Goal: Information Seeking & Learning: Learn about a topic

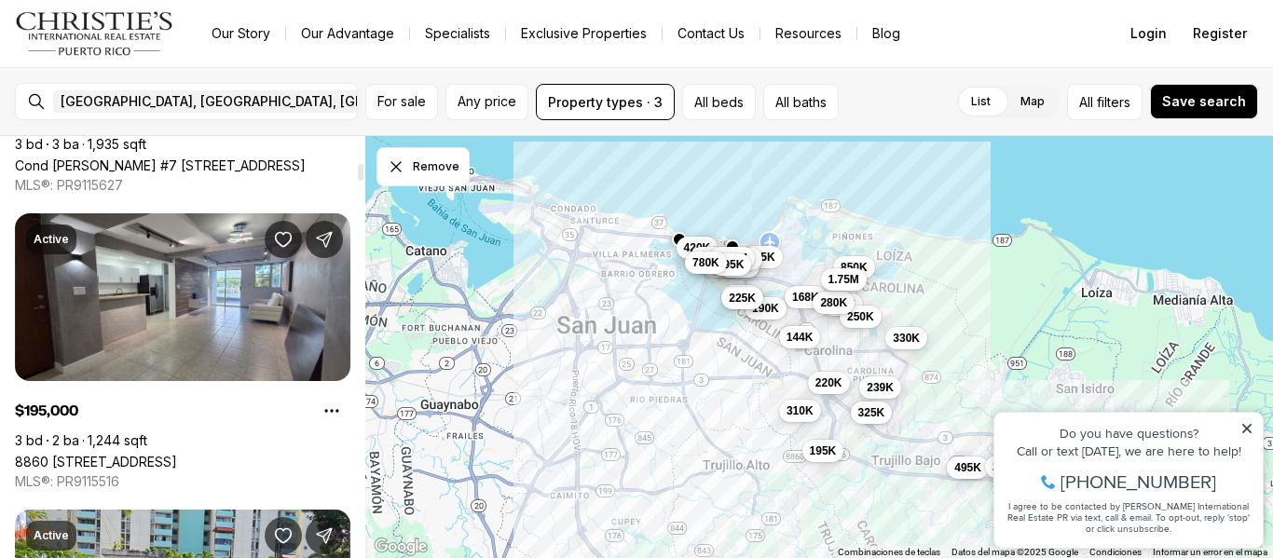
scroll to position [970, 0]
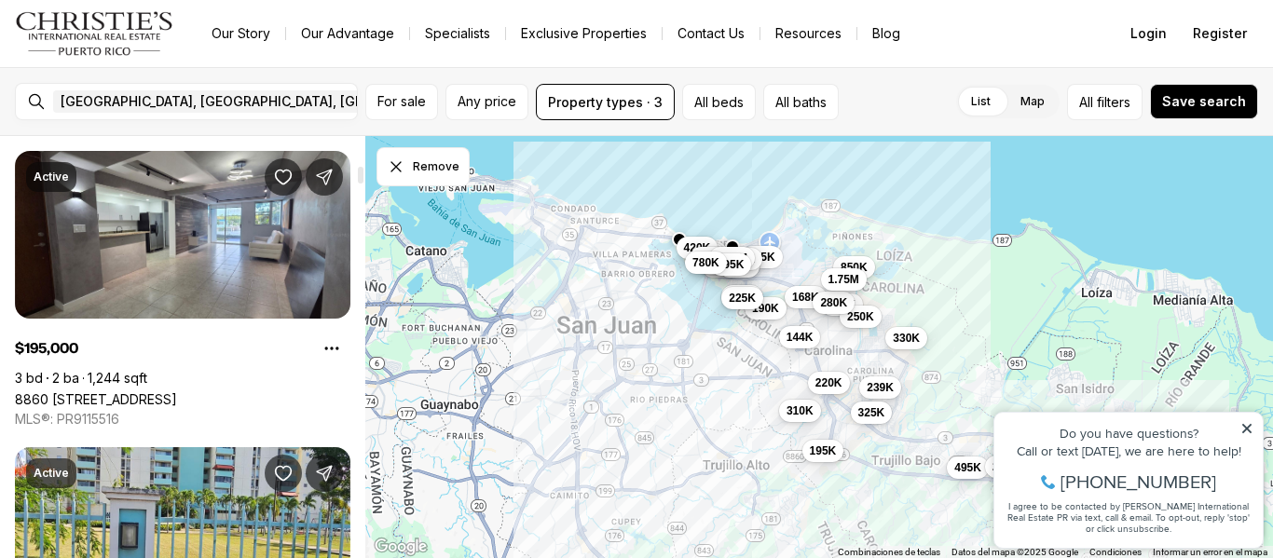
drag, startPoint x: 360, startPoint y: 144, endPoint x: 375, endPoint y: 172, distance: 32.5
click at [364, 172] on div at bounding box center [361, 175] width 6 height 17
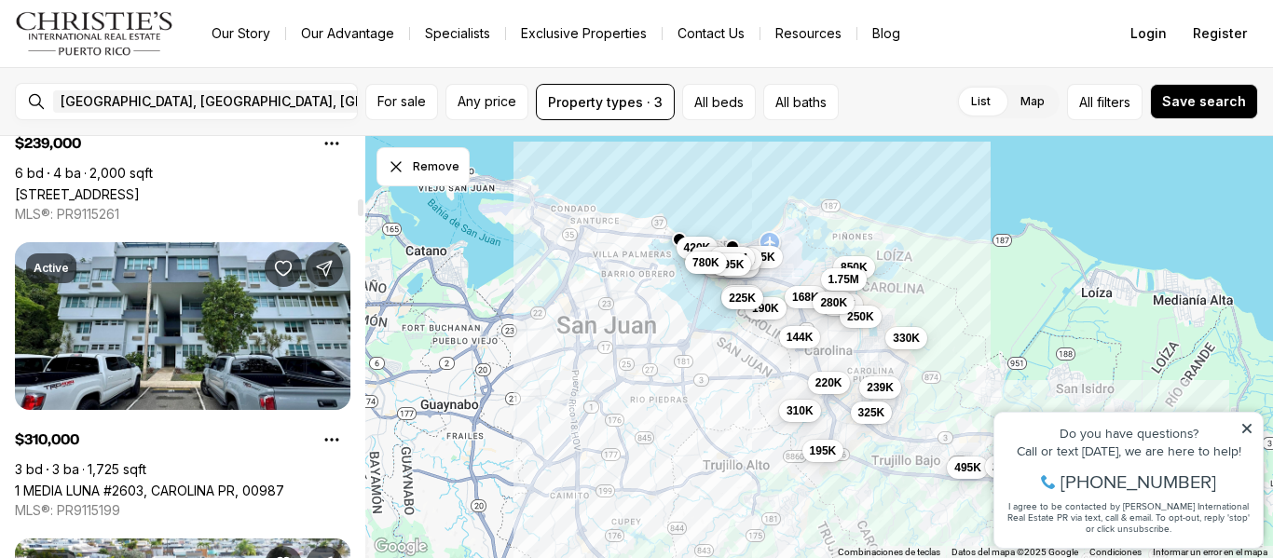
scroll to position [2096, 0]
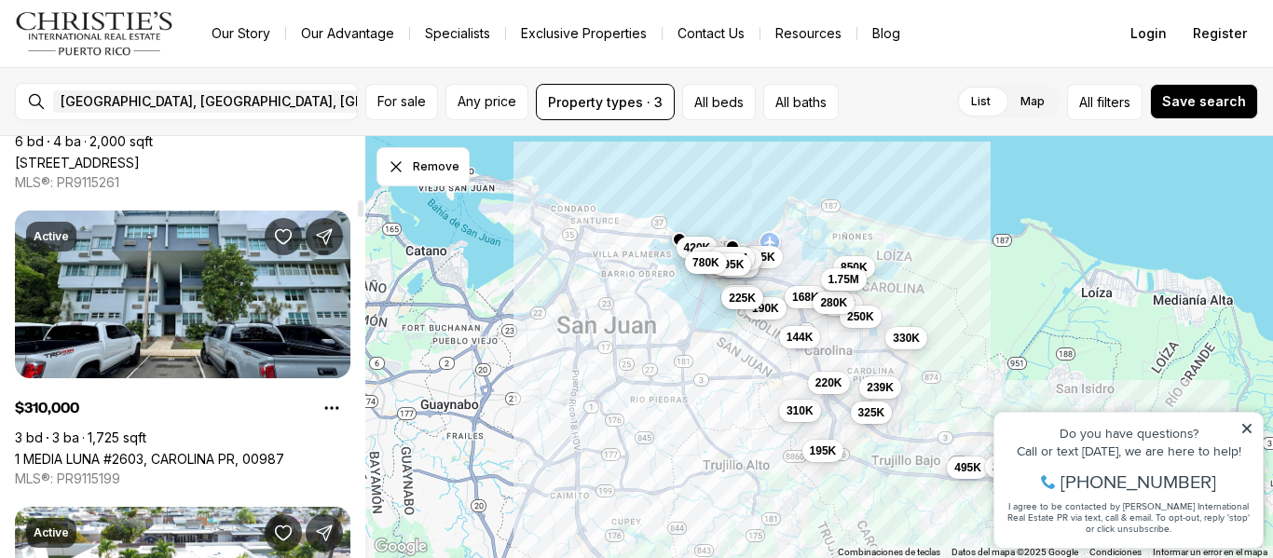
drag, startPoint x: 358, startPoint y: 168, endPoint x: 365, endPoint y: 201, distance: 34.4
click at [364, 201] on div at bounding box center [361, 208] width 6 height 17
click at [1250, 427] on icon at bounding box center [1247, 428] width 9 height 9
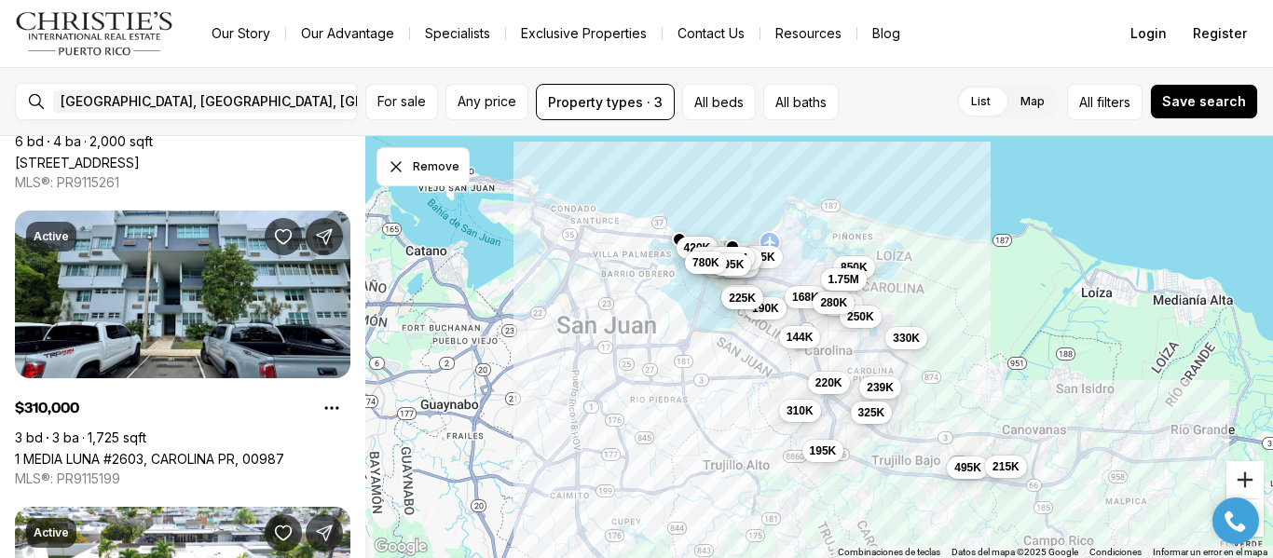
click at [1249, 470] on button "Acercar" at bounding box center [1245, 479] width 37 height 37
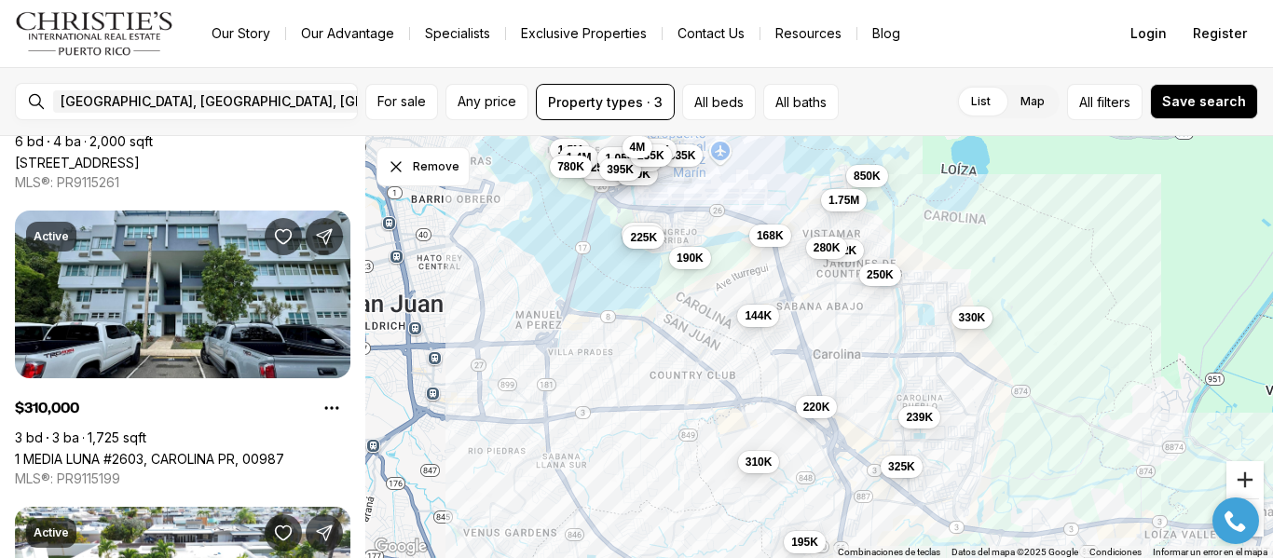
click at [1249, 470] on button "Acercar" at bounding box center [1245, 479] width 37 height 37
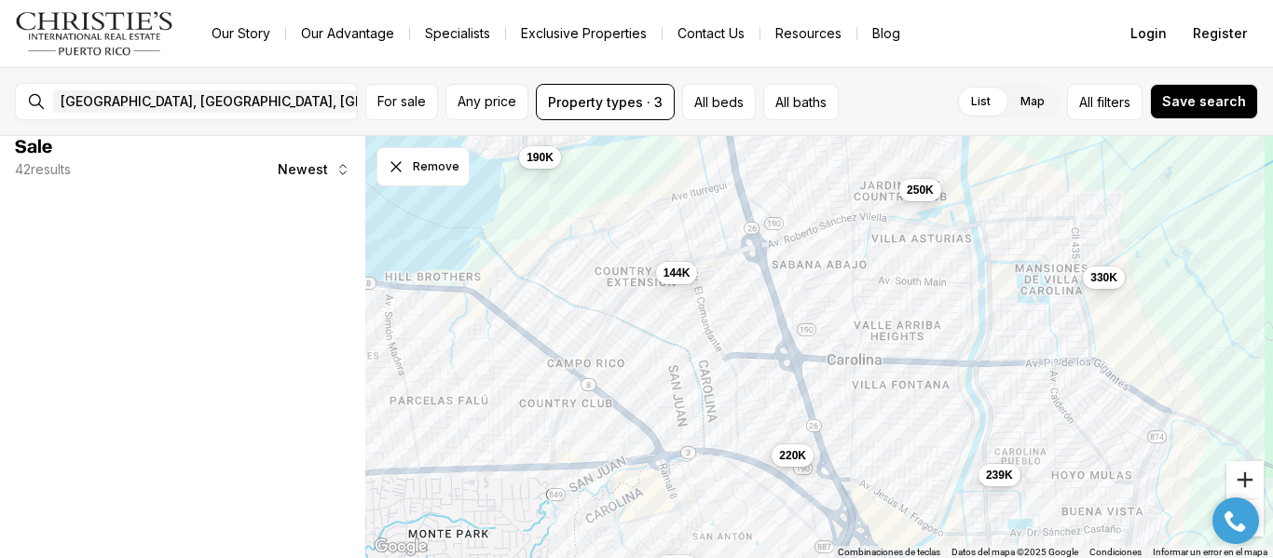
scroll to position [0, 0]
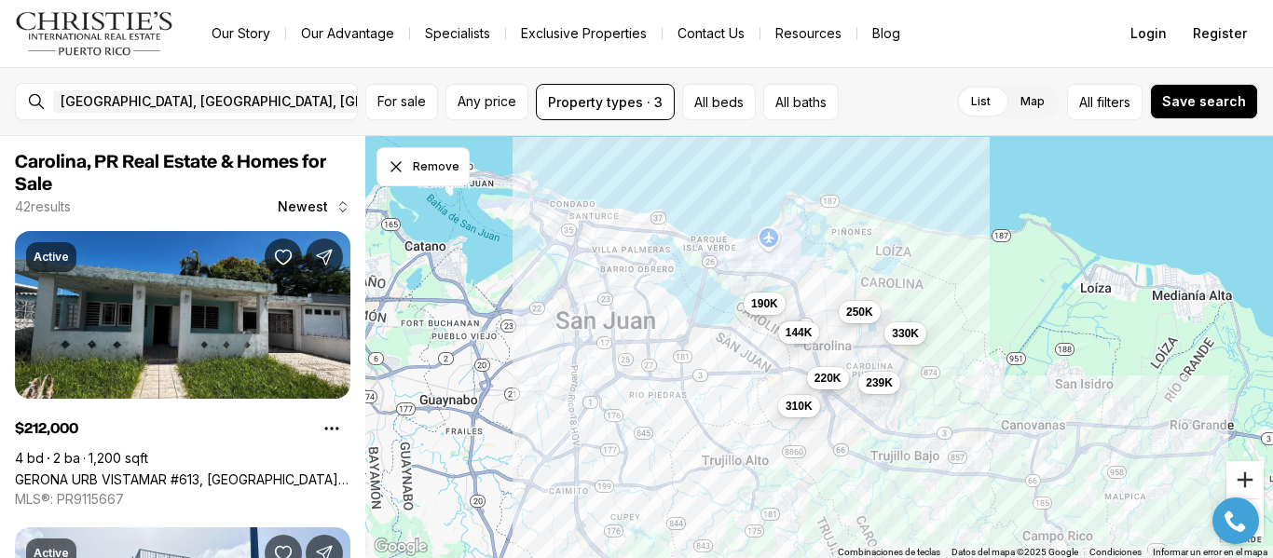
click at [1249, 470] on button "Acercar" at bounding box center [1245, 479] width 37 height 37
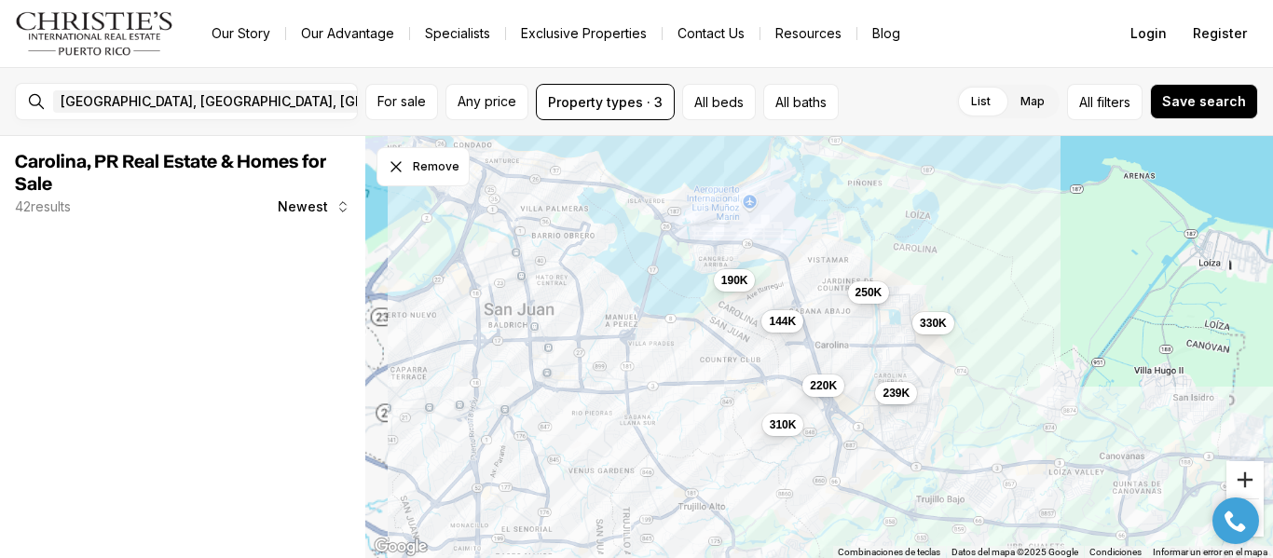
click at [1249, 470] on button "Acercar" at bounding box center [1245, 479] width 37 height 37
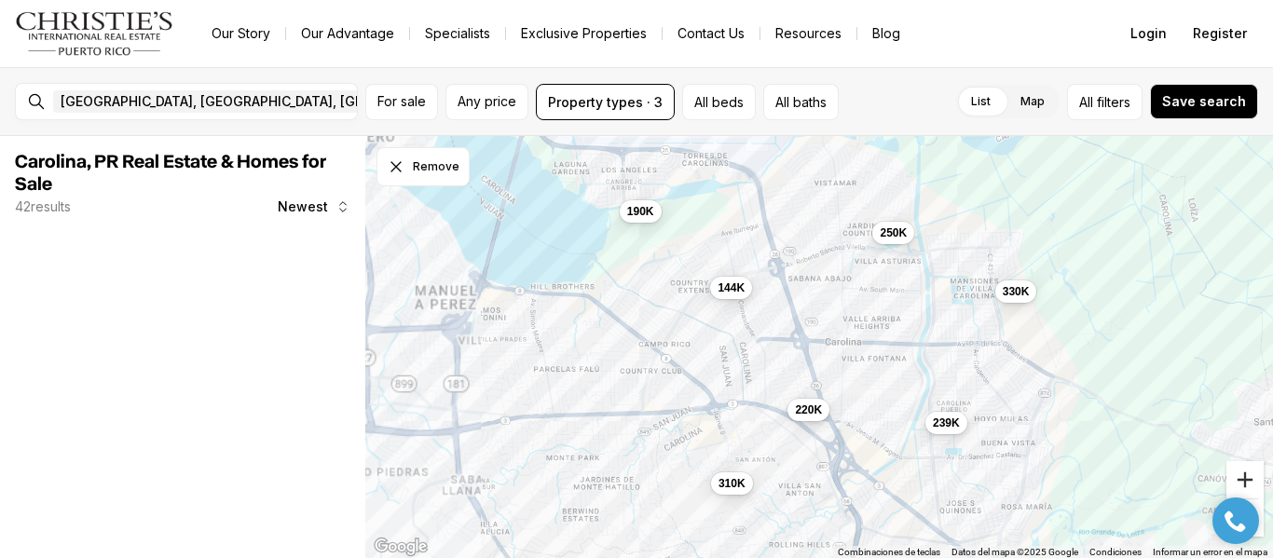
click at [1249, 470] on button "Acercar" at bounding box center [1245, 479] width 37 height 37
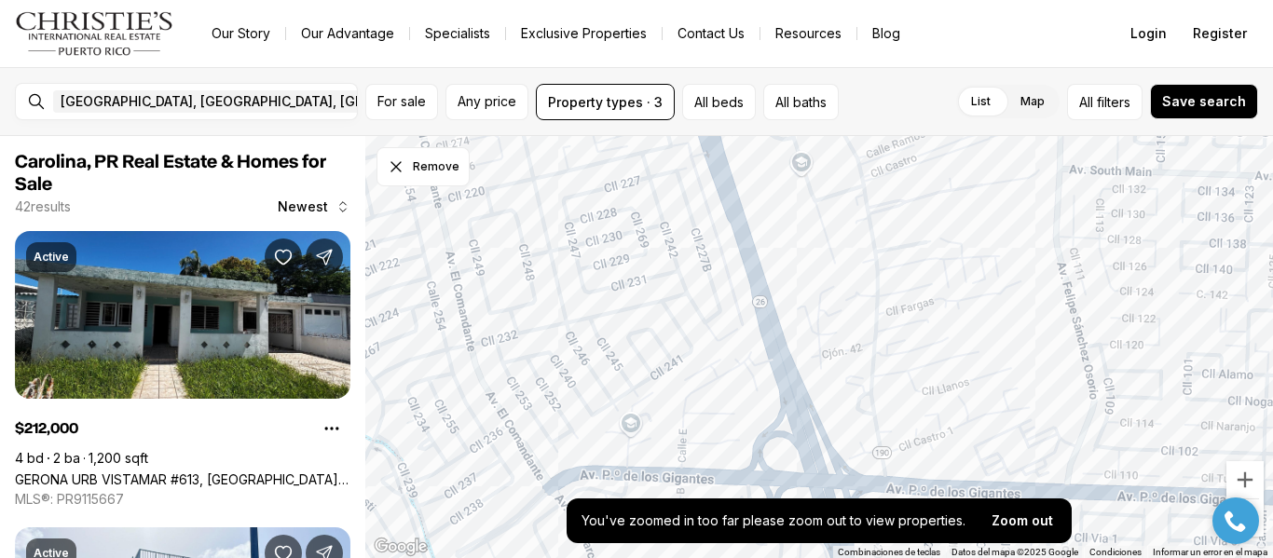
drag, startPoint x: 882, startPoint y: 256, endPoint x: 988, endPoint y: 432, distance: 205.0
click at [988, 432] on div at bounding box center [819, 347] width 908 height 423
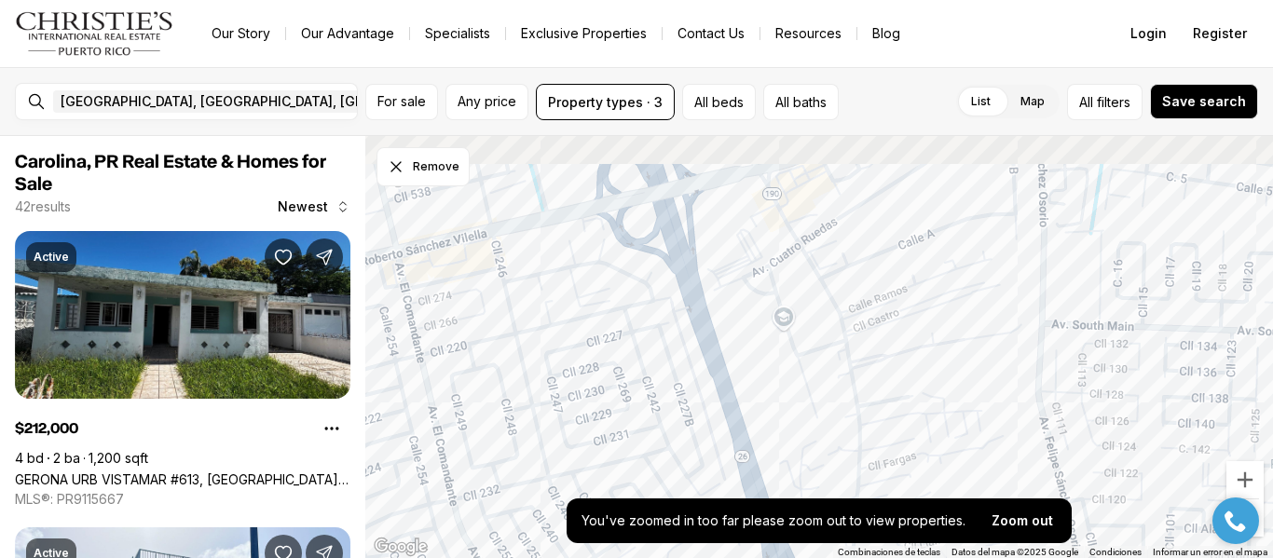
drag, startPoint x: 840, startPoint y: 244, endPoint x: 819, endPoint y: 435, distance: 192.2
click at [819, 435] on div at bounding box center [819, 347] width 908 height 423
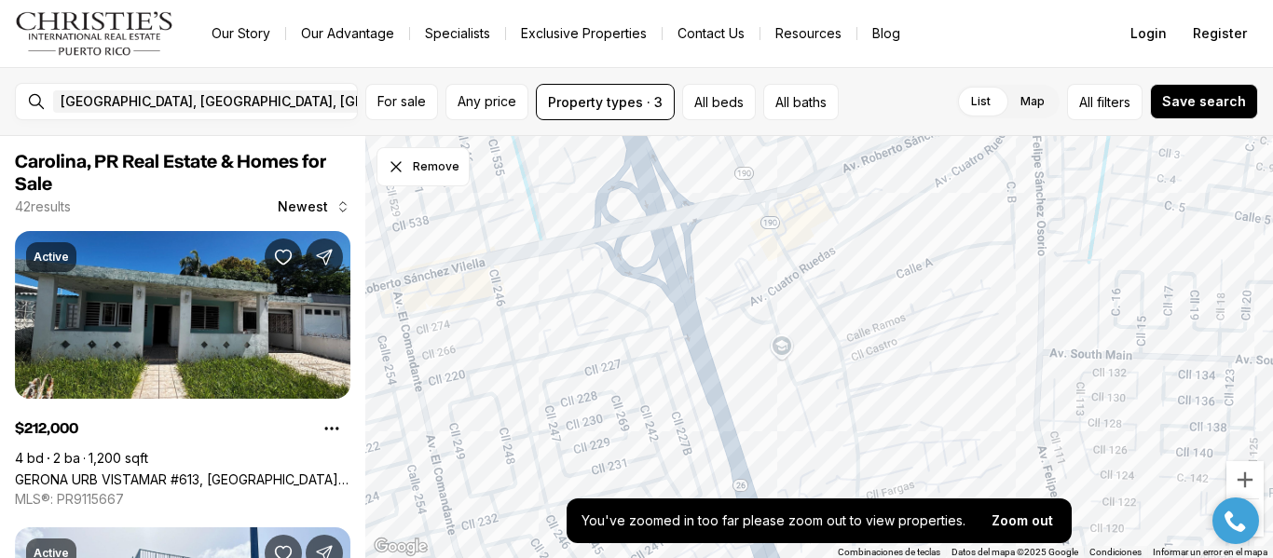
click at [1261, 527] on div at bounding box center [1236, 521] width 65 height 47
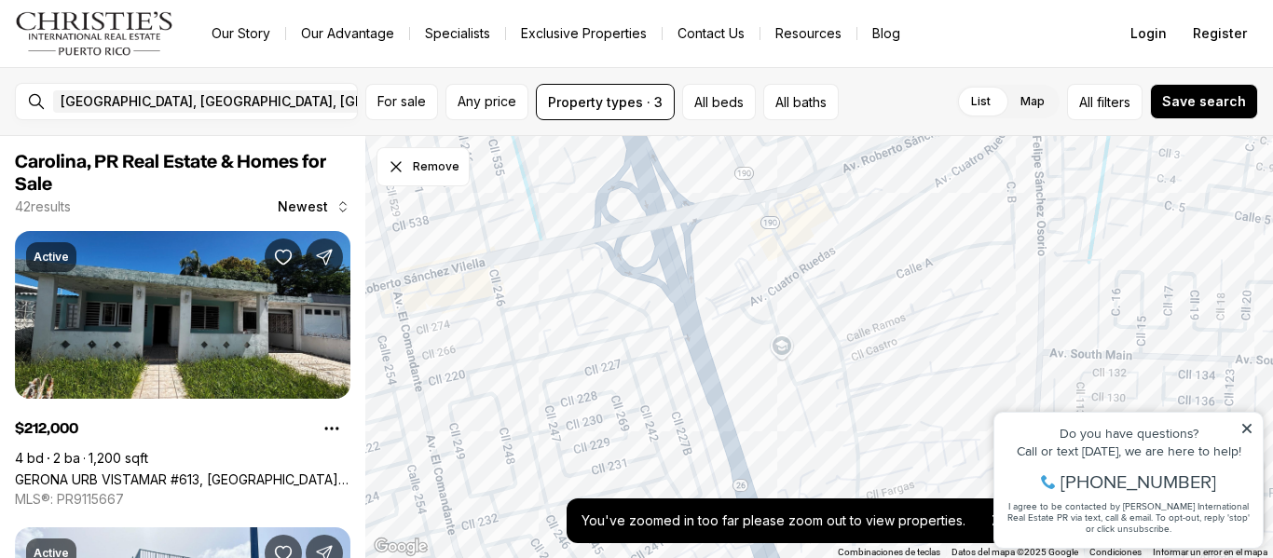
click at [1246, 421] on div "Do you have questions? Call or text [DATE], we are here to help! [PHONE_NUMBER]…" at bounding box center [1129, 480] width 268 height 135
click at [1247, 422] on icon at bounding box center [1247, 428] width 13 height 13
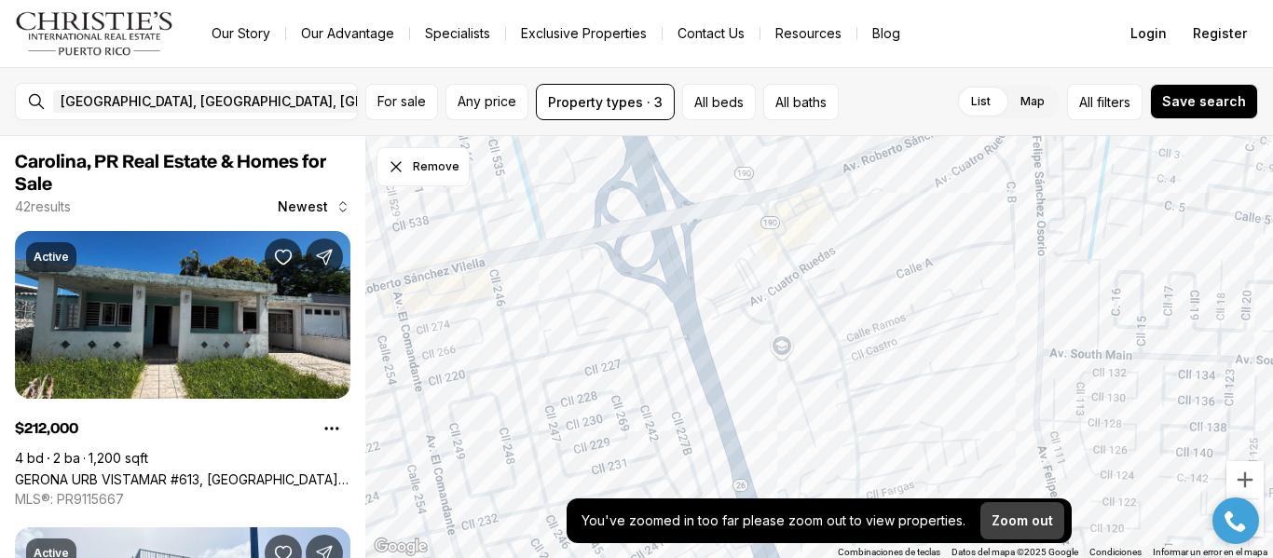
click at [1036, 531] on button "Zoom out" at bounding box center [1023, 520] width 84 height 37
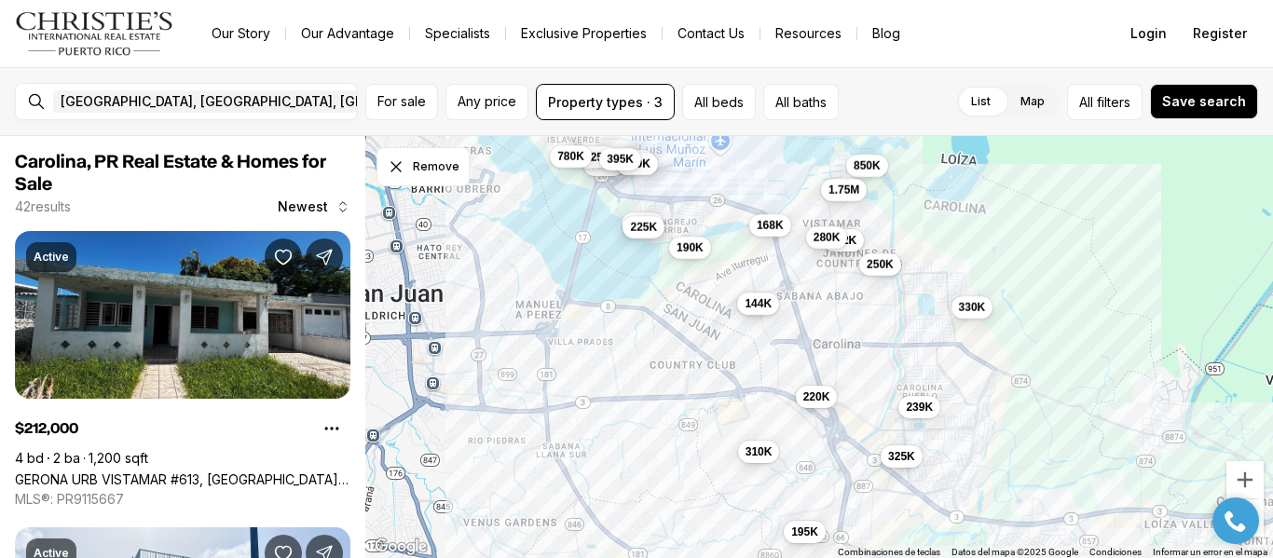
click at [761, 297] on span "144K" at bounding box center [758, 303] width 27 height 15
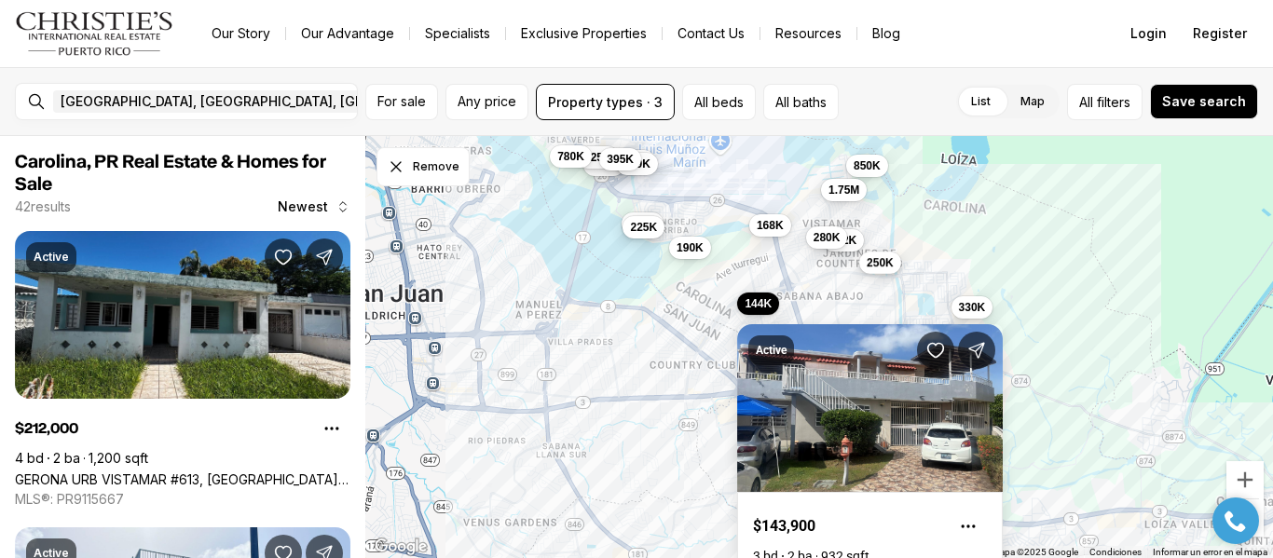
click at [880, 271] on button "250K" at bounding box center [881, 263] width 42 height 22
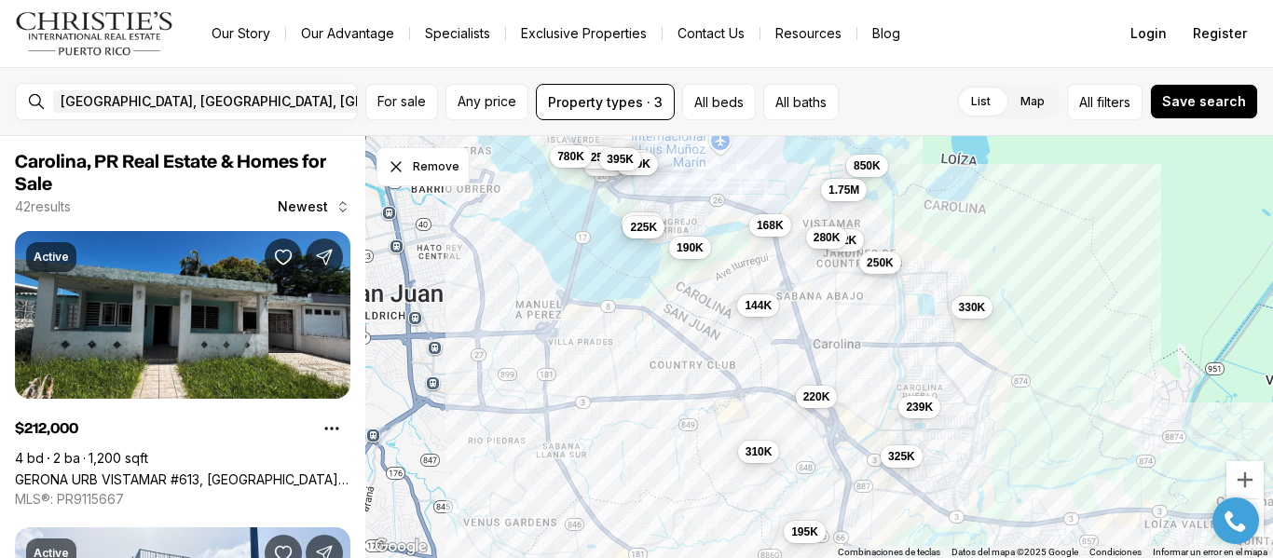
click at [880, 271] on button "250K" at bounding box center [881, 263] width 42 height 22
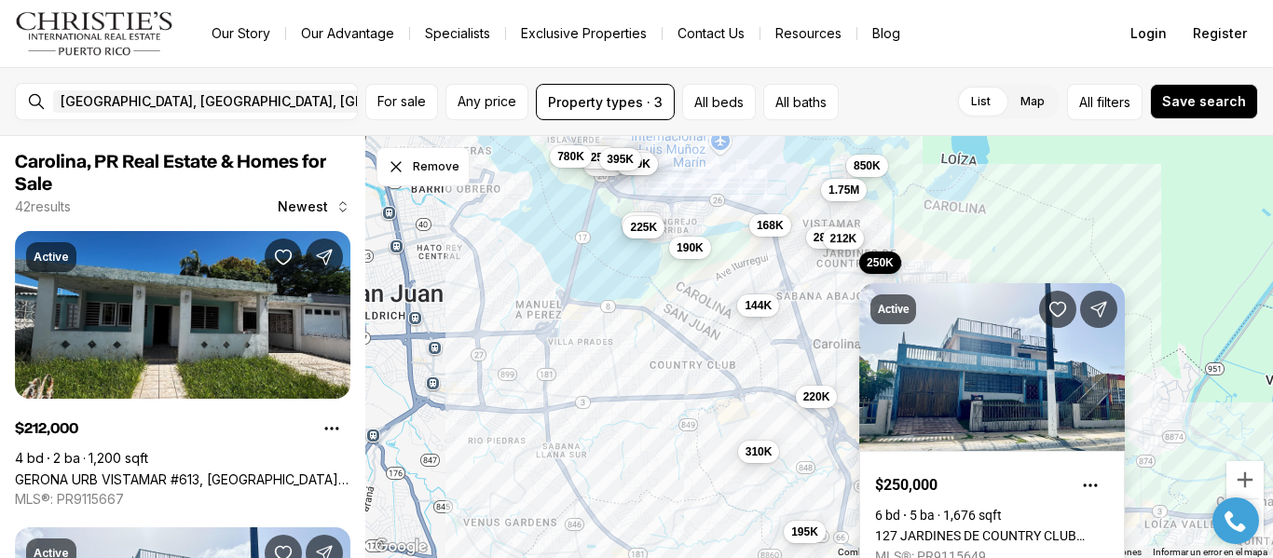
click at [838, 231] on span "212K" at bounding box center [844, 238] width 27 height 15
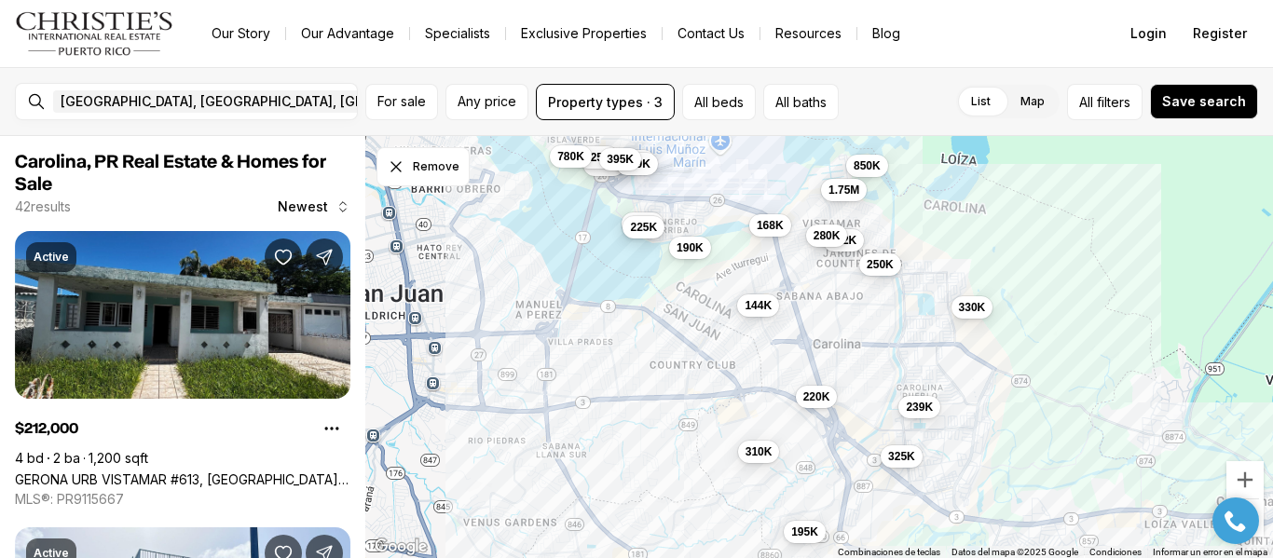
click at [814, 237] on span "280K" at bounding box center [827, 235] width 27 height 15
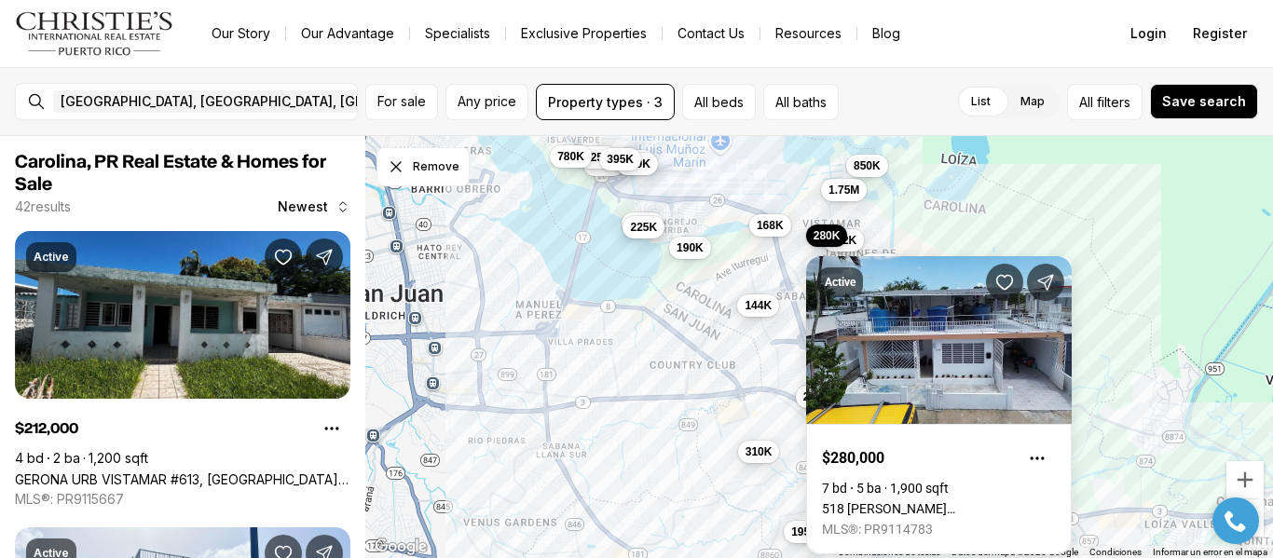
click at [879, 205] on div "212K 250K 195K 168K 528K 239K 310K 495K 220K 330K 650K 190K 280K 559K 144K 425K…" at bounding box center [819, 347] width 908 height 423
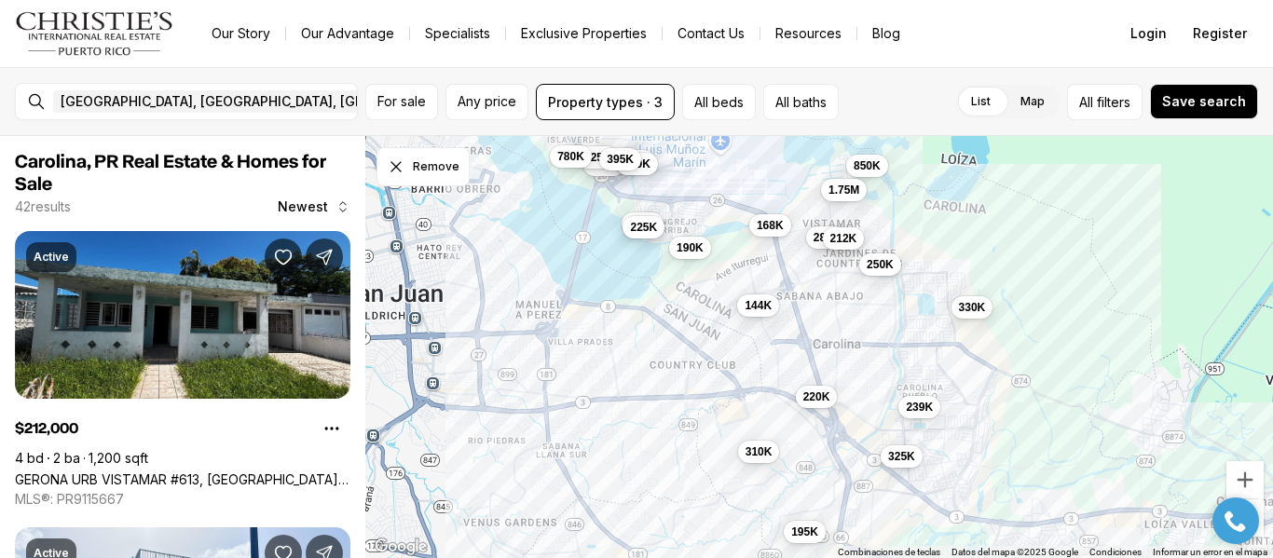
click at [852, 240] on span "212K" at bounding box center [844, 238] width 27 height 15
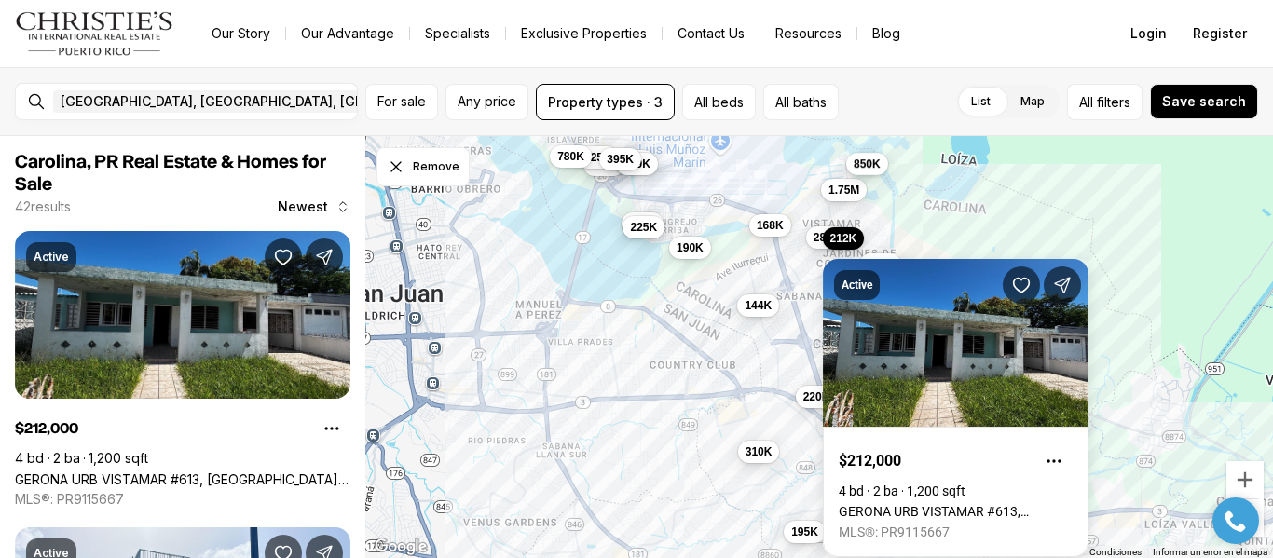
click at [867, 166] on span "850K" at bounding box center [867, 164] width 27 height 15
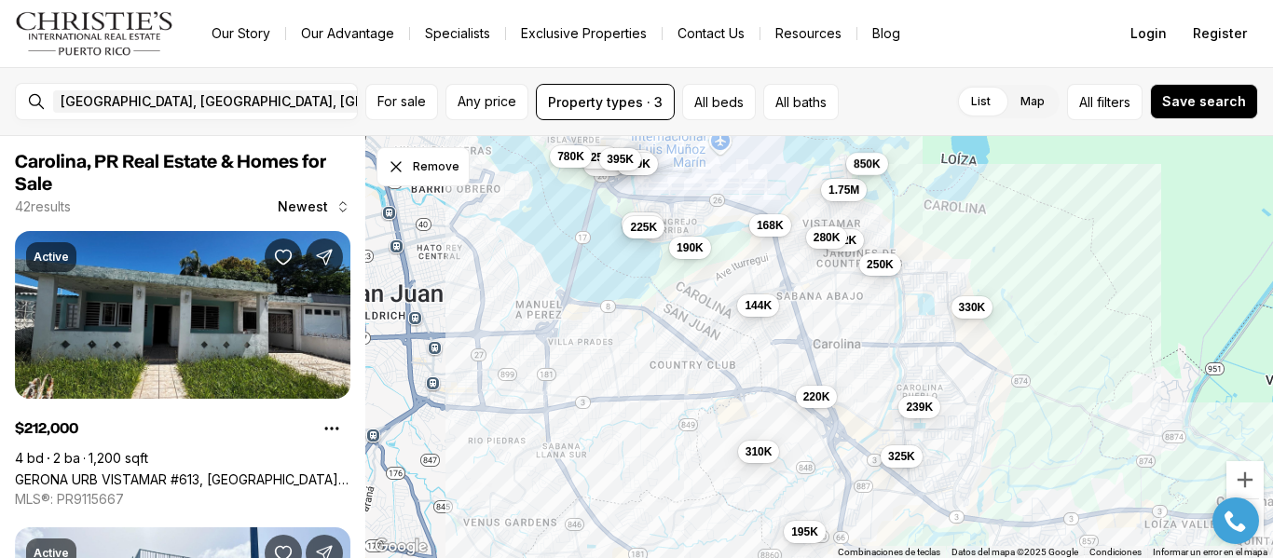
click at [867, 166] on span "850K" at bounding box center [867, 164] width 27 height 15
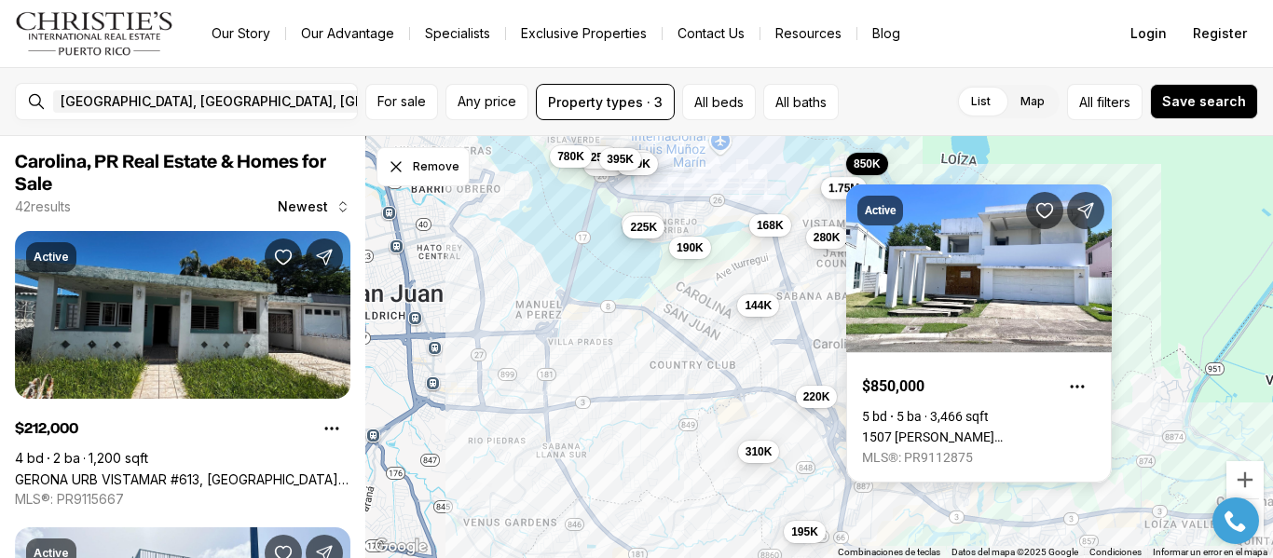
click at [841, 191] on span "1.75M" at bounding box center [844, 188] width 31 height 15
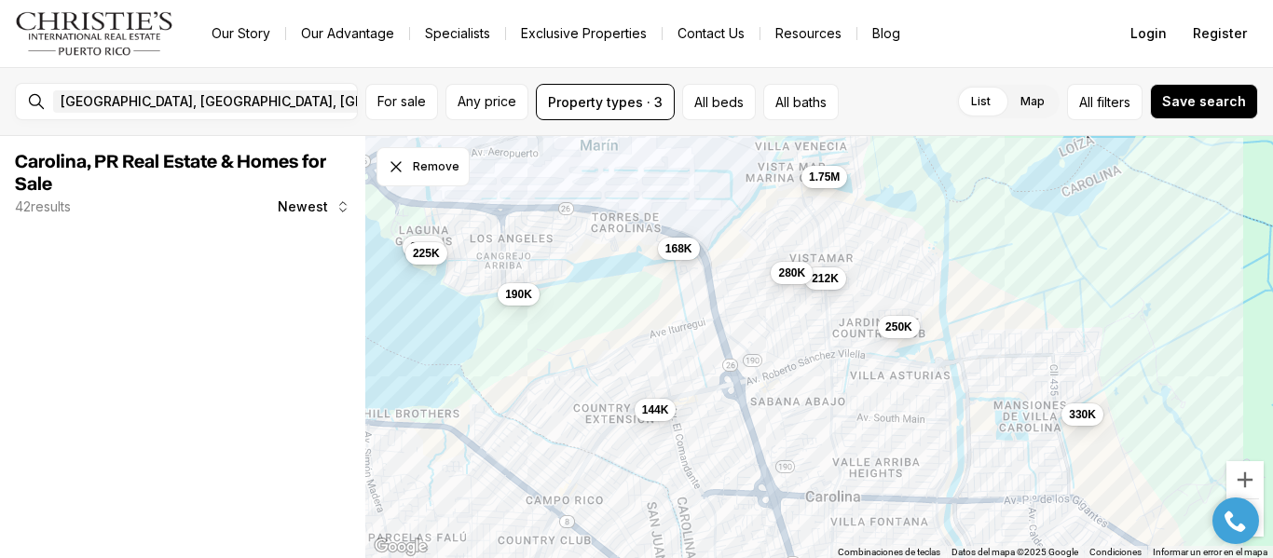
click at [819, 187] on button "1.75M" at bounding box center [825, 177] width 46 height 22
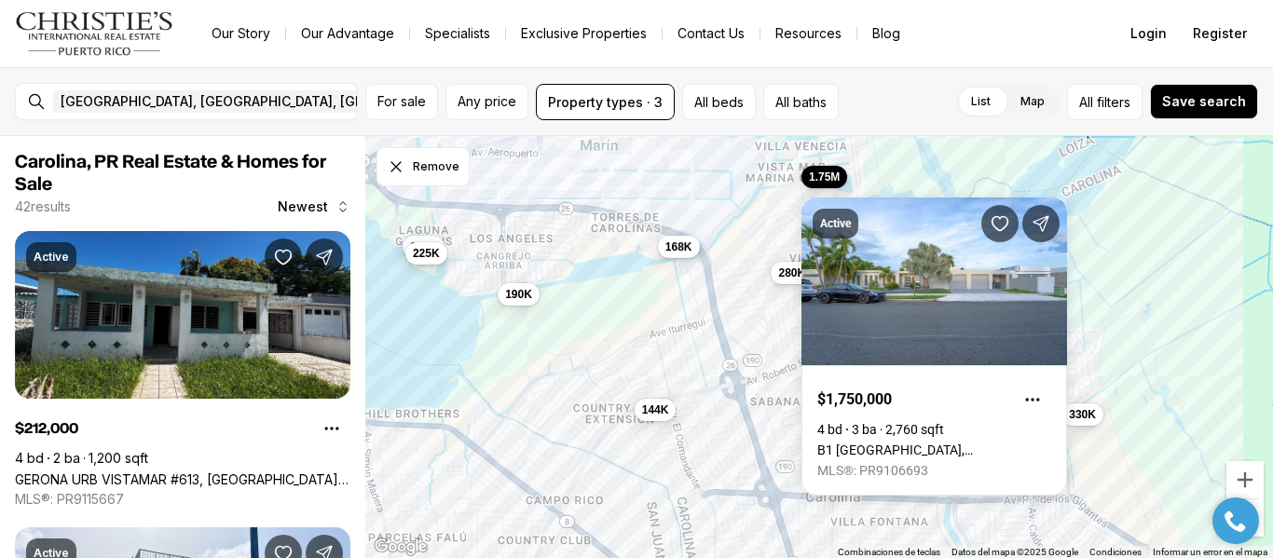
click at [677, 252] on span "168K" at bounding box center [679, 247] width 27 height 15
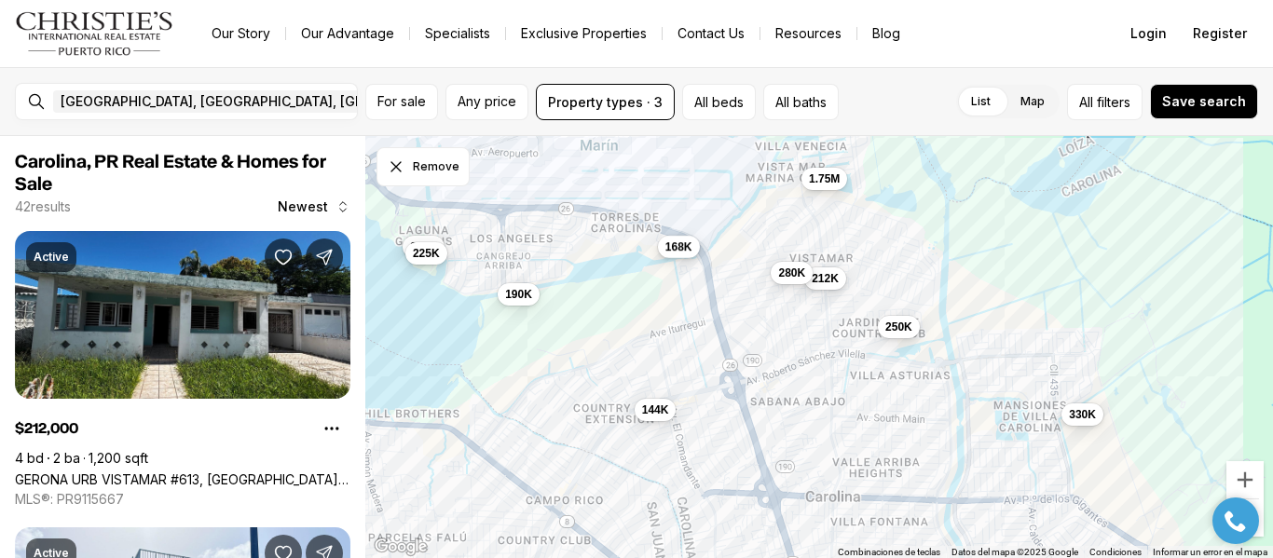
click at [677, 252] on span "168K" at bounding box center [679, 247] width 27 height 15
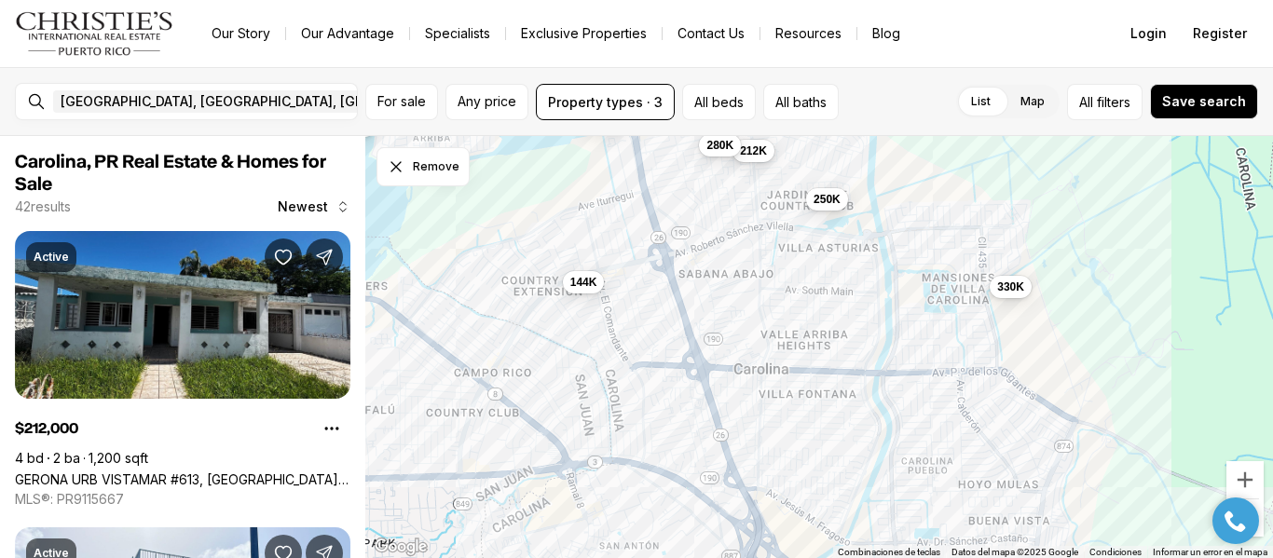
drag, startPoint x: 1063, startPoint y: 250, endPoint x: 980, endPoint y: 60, distance: 207.5
click at [980, 60] on div "Go to: Homepage Our Story Our Advantage Specialists Exclusive Properties Contac…" at bounding box center [636, 279] width 1273 height 558
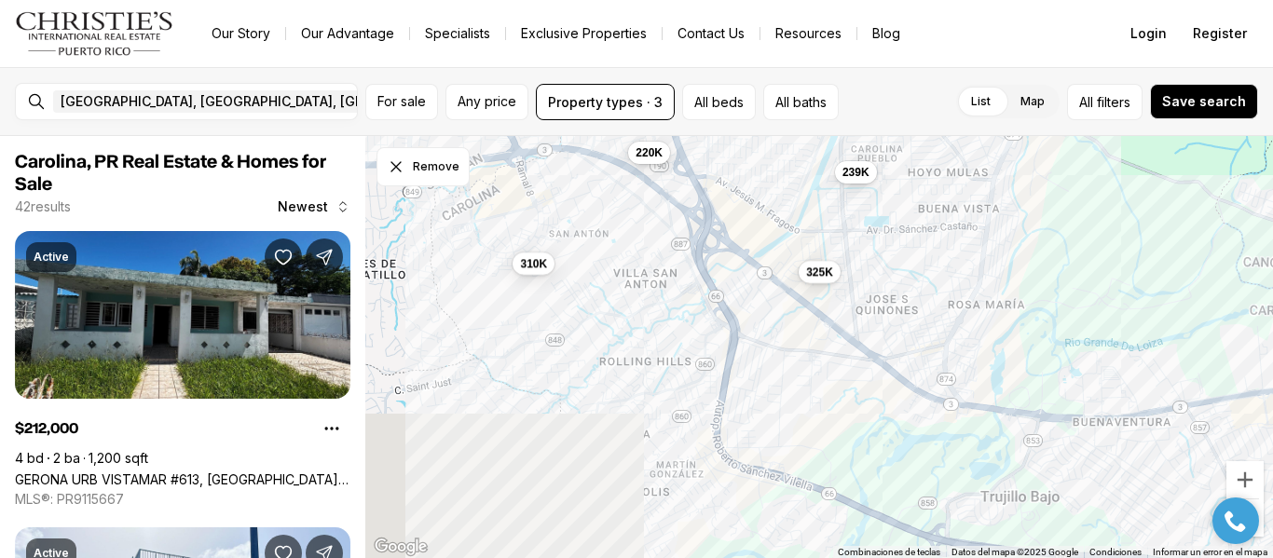
drag, startPoint x: 940, startPoint y: 327, endPoint x: 893, endPoint y: 74, distance: 257.8
click at [893, 74] on div "[GEOGRAPHIC_DATA], [GEOGRAPHIC_DATA], [GEOGRAPHIC_DATA] Remove Carolina, [GEOGR…" at bounding box center [636, 312] width 1273 height 491
click at [828, 282] on button "325K" at bounding box center [820, 270] width 42 height 22
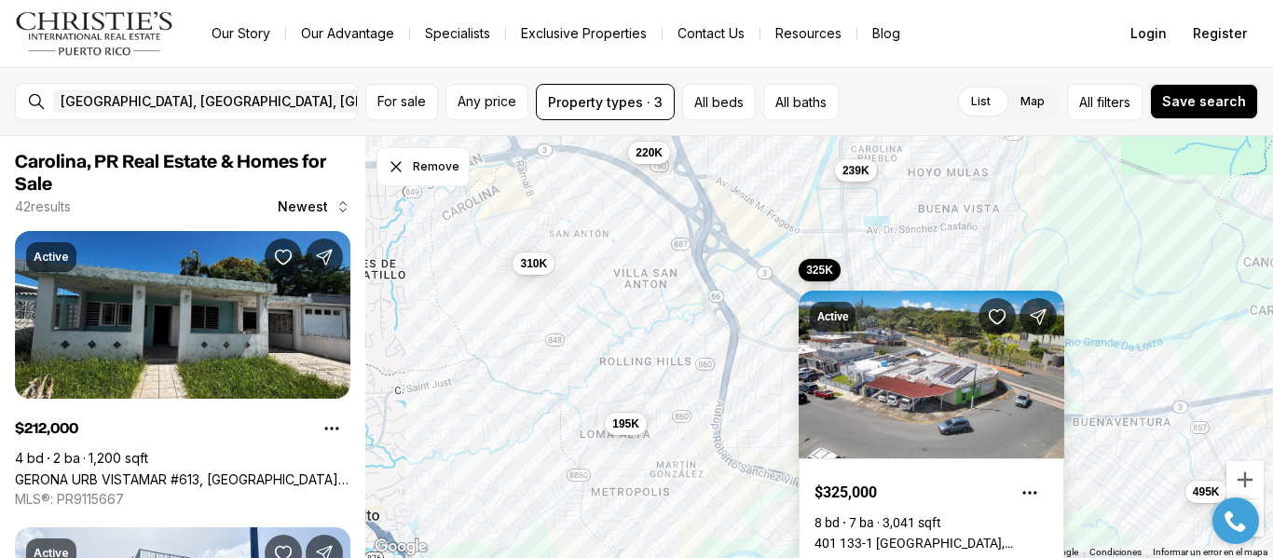
click at [847, 172] on span "239K" at bounding box center [856, 170] width 27 height 15
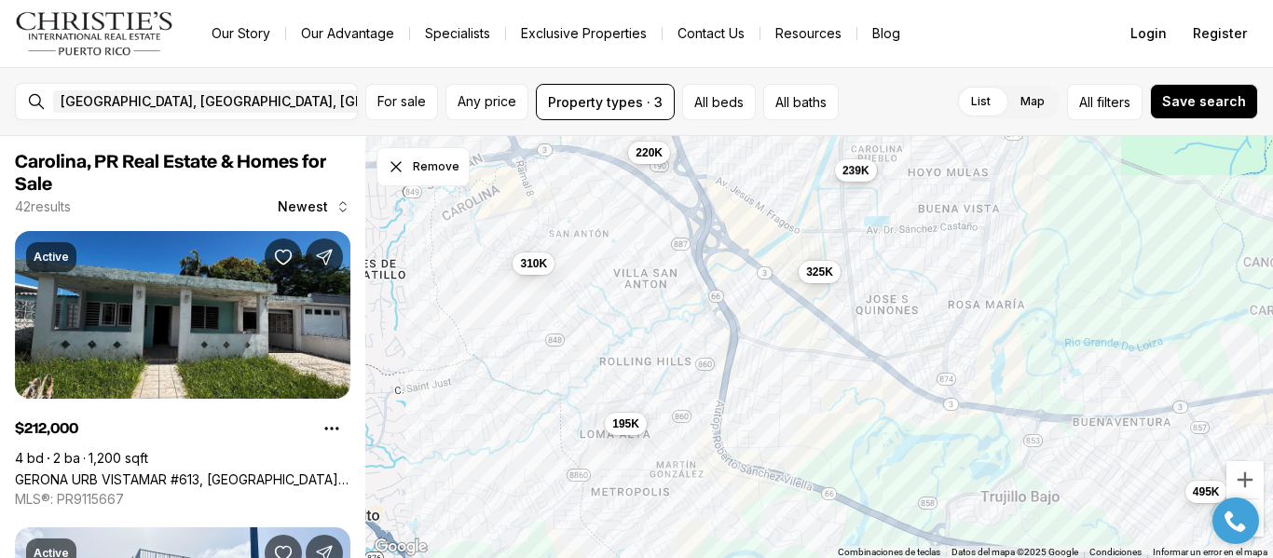
click at [848, 164] on span "239K" at bounding box center [856, 170] width 27 height 15
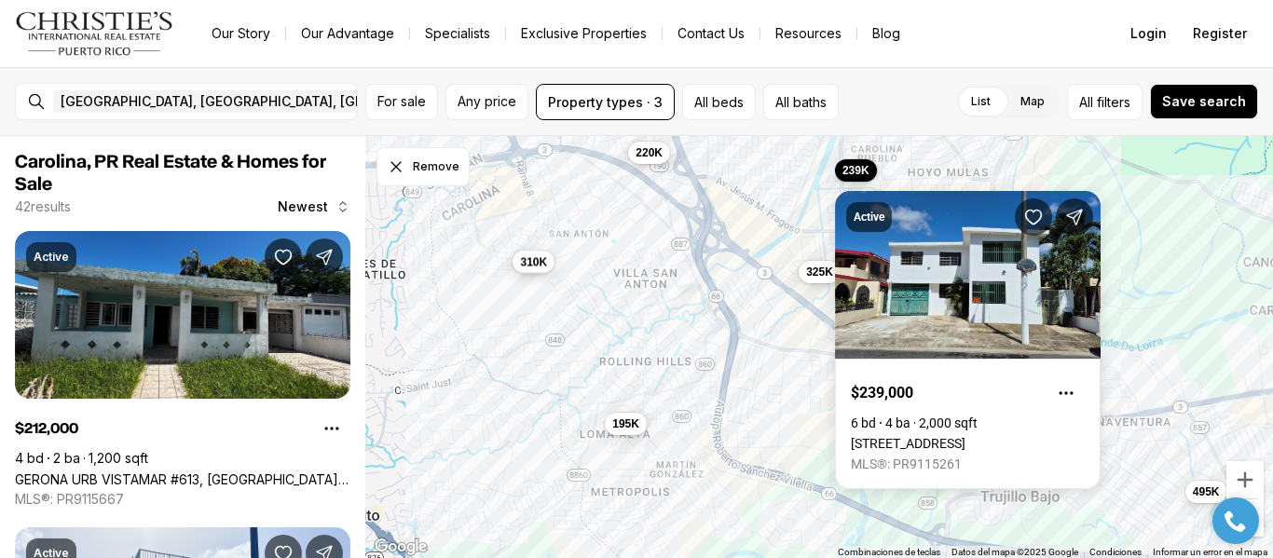
click at [541, 257] on span "310K" at bounding box center [533, 262] width 27 height 15
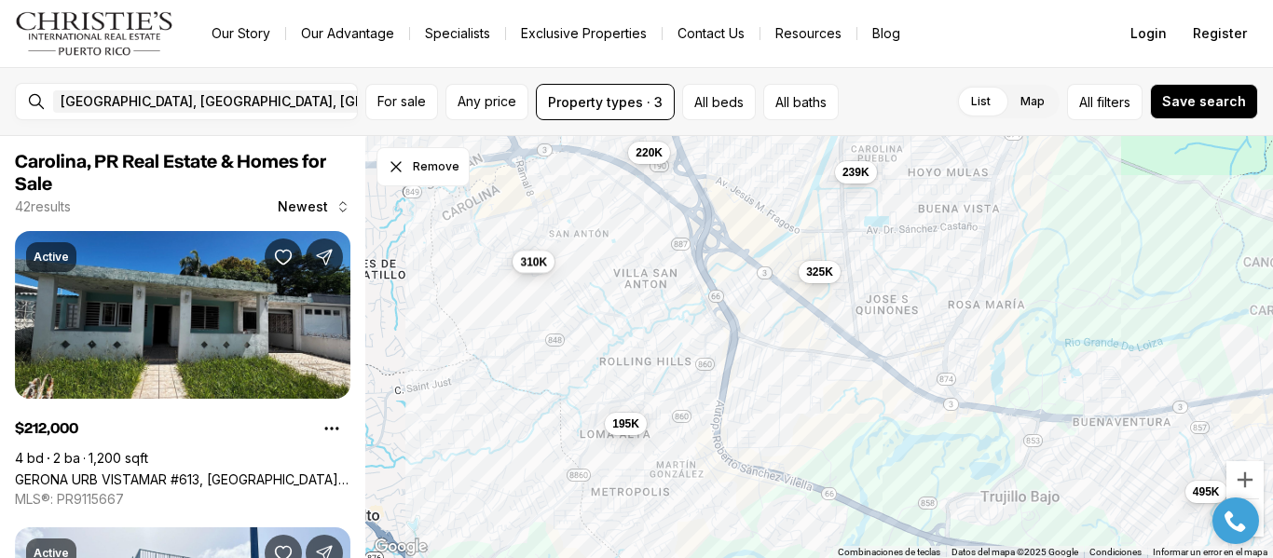
click at [541, 257] on span "310K" at bounding box center [533, 262] width 27 height 15
